Goal: Task Accomplishment & Management: Manage account settings

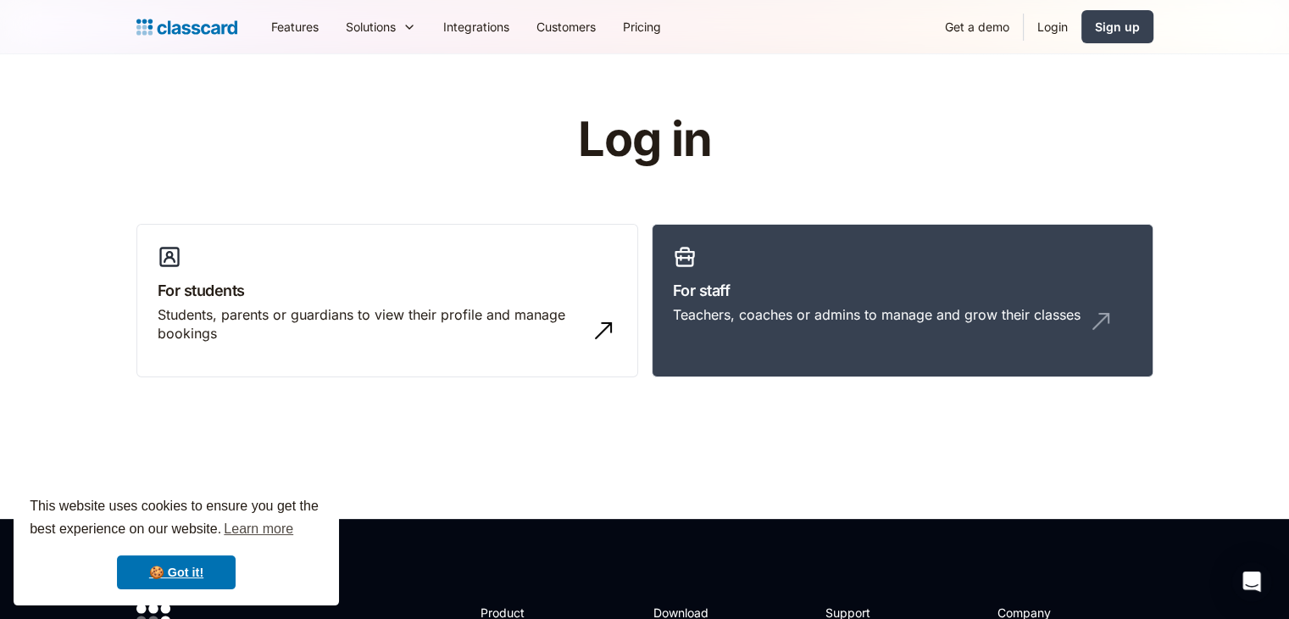
click at [1054, 22] on link "Login" at bounding box center [1053, 27] width 58 height 38
click at [1047, 22] on link "Login" at bounding box center [1053, 27] width 58 height 38
click at [726, 347] on link "For staff Teachers, coaches or admins to manage and grow their classes" at bounding box center [903, 301] width 502 height 154
